Goal: Task Accomplishment & Management: Use online tool/utility

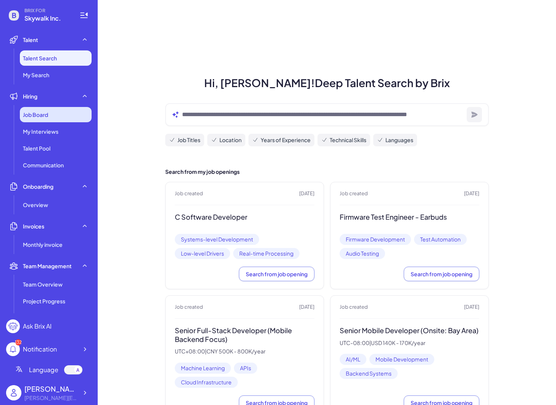
click at [53, 108] on div "Job Board" at bounding box center [56, 114] width 72 height 15
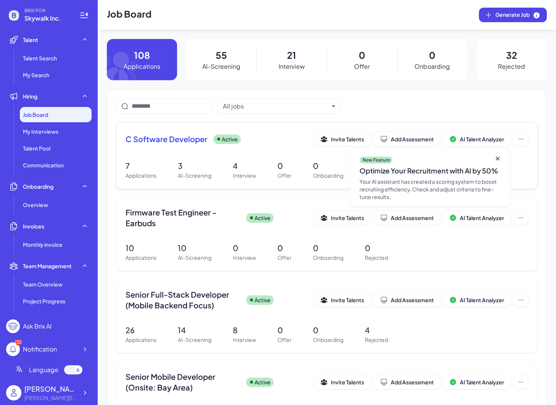
click at [239, 163] on p "4" at bounding box center [244, 165] width 23 height 11
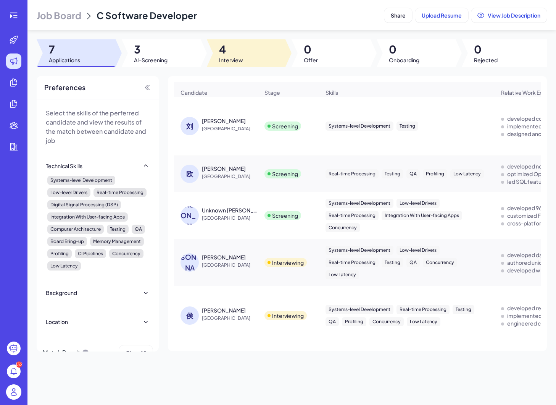
click at [236, 57] on span "Interview" at bounding box center [231, 60] width 24 height 8
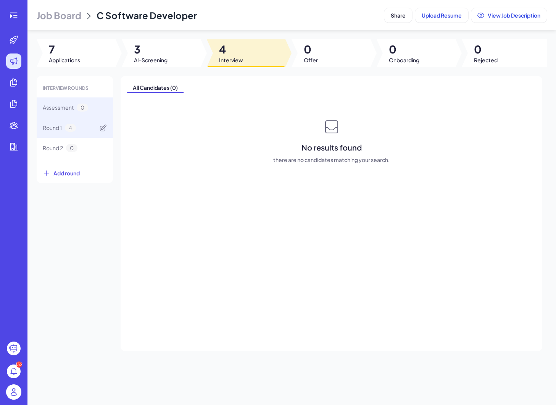
click at [79, 119] on div "Round 1 4" at bounding box center [75, 128] width 76 height 20
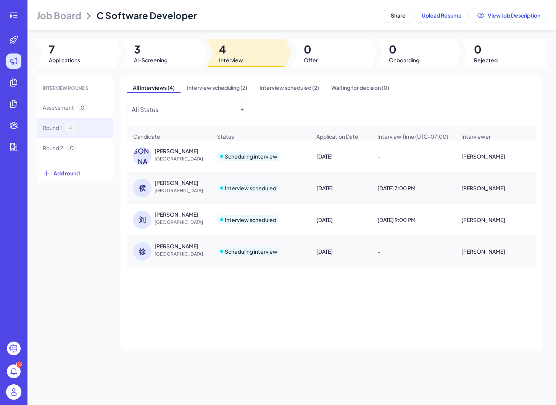
click at [52, 16] on span "Job Board" at bounding box center [59, 15] width 45 height 12
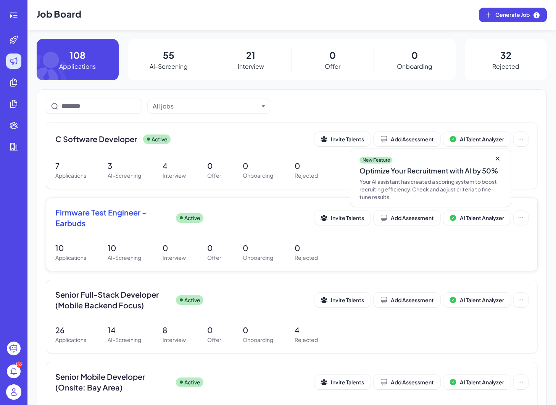
click at [120, 224] on span "Firmware Test Engineer - Earbuds" at bounding box center [112, 217] width 114 height 21
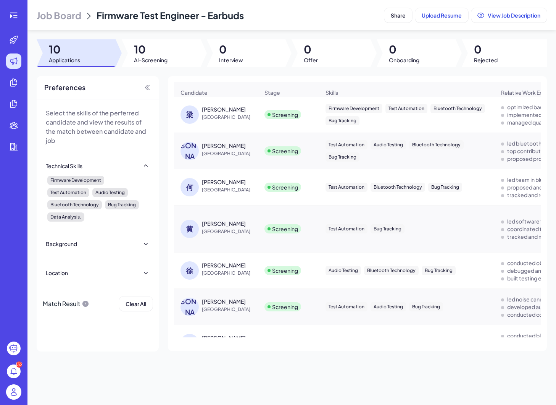
click at [218, 114] on span "[GEOGRAPHIC_DATA]" at bounding box center [230, 117] width 57 height 8
